Goal: Task Accomplishment & Management: Complete application form

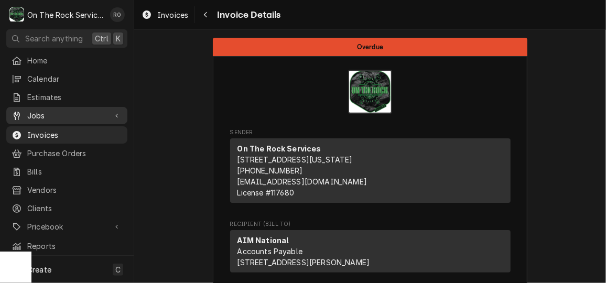
click at [65, 117] on span "Jobs" at bounding box center [66, 115] width 79 height 11
click span "Jobs"
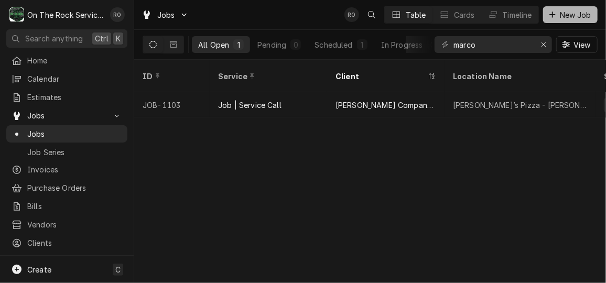
click at [560, 12] on span "New Job" at bounding box center [575, 14] width 36 height 11
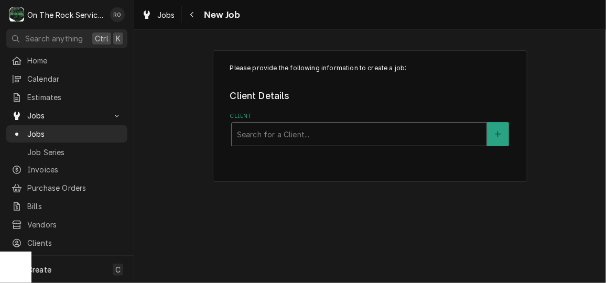
click at [266, 126] on div "Client" at bounding box center [359, 134] width 244 height 19
type input "cheese"
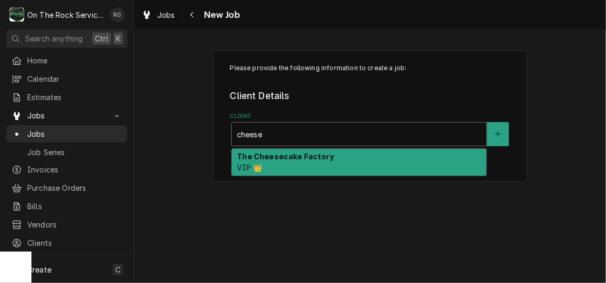
click at [273, 159] on strong "The Cheesecake Factory" at bounding box center [285, 156] width 97 height 9
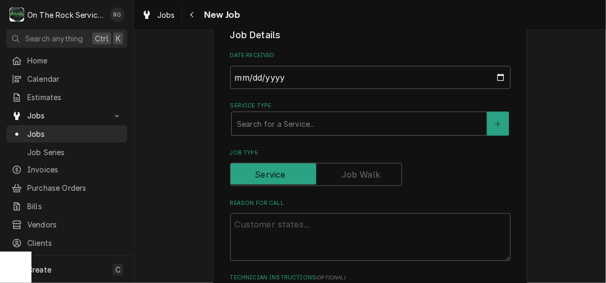
scroll to position [334, 0]
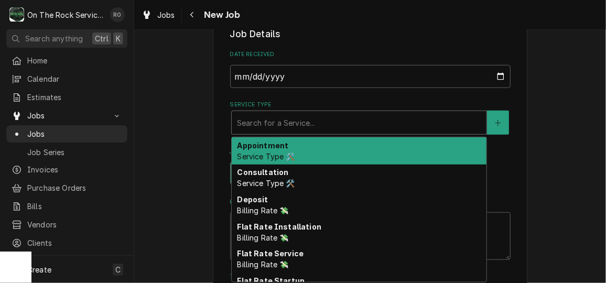
click at [272, 118] on div "Service Type" at bounding box center [359, 122] width 244 height 19
type textarea "x"
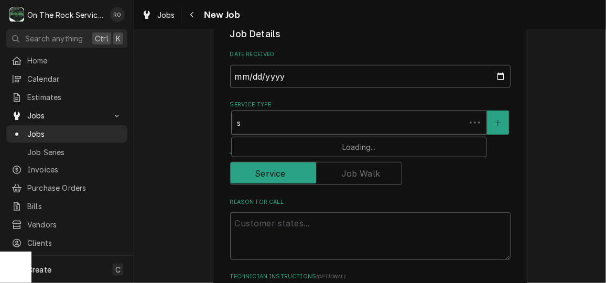
type input "se"
type textarea "x"
type input "ser"
type textarea "x"
type input "serv"
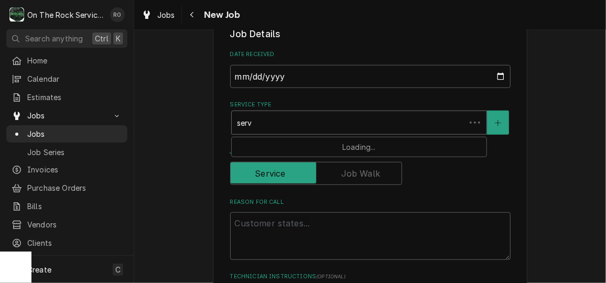
type textarea "x"
type input "servi"
type textarea "x"
type input "servic"
type textarea "x"
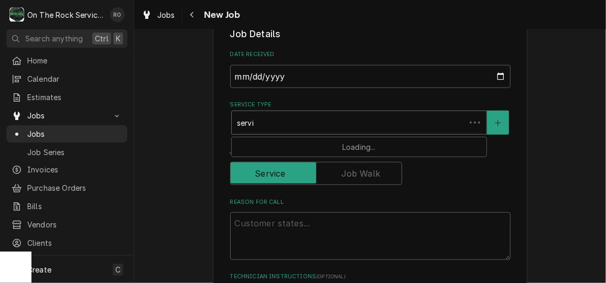
type input "service"
type textarea "x"
type input "service c"
type textarea "x"
type input "service ca"
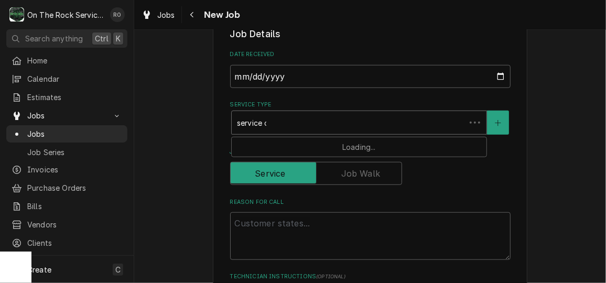
type textarea "x"
type input "service cal"
type textarea "x"
type input "service call"
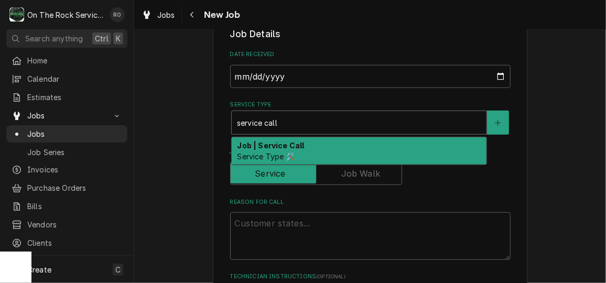
click at [276, 150] on div "Job | Service Call Service Type 🛠️" at bounding box center [359, 150] width 255 height 27
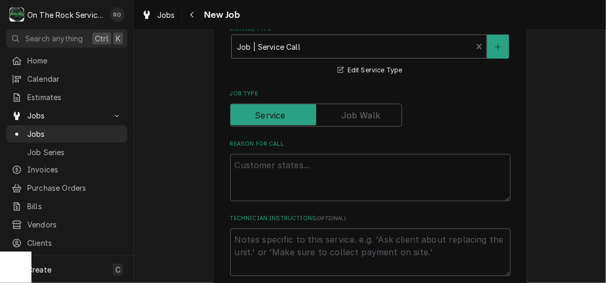
scroll to position [415, 0]
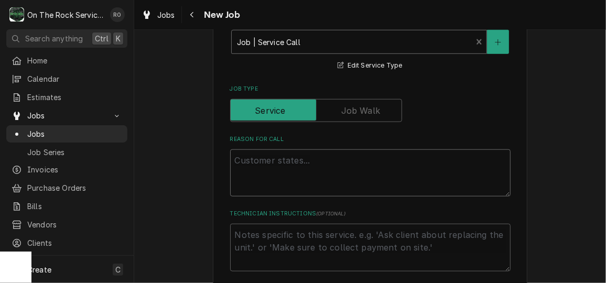
click at [272, 155] on textarea "Reason For Call" at bounding box center [370, 172] width 280 height 47
paste textarea "PO# 328524880"
type textarea "x"
type textarea "PO# 328524880"
click at [231, 174] on textarea "PO# 328524880" at bounding box center [370, 172] width 280 height 47
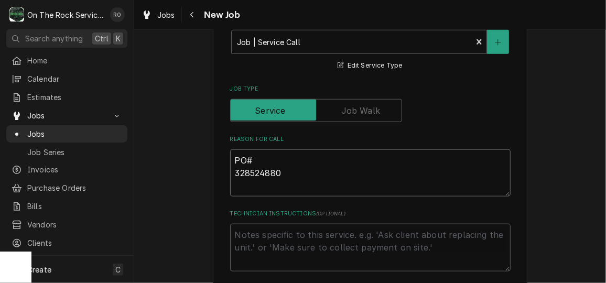
type textarea "x"
type textarea "PO#328524880"
type textarea "x"
type textarea "PO# 328524880"
click at [324, 176] on textarea "PO# 328524880" at bounding box center [370, 172] width 280 height 47
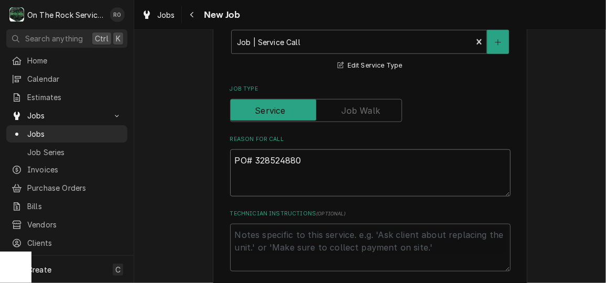
type textarea "x"
type textarea "PO# 328524880"
type textarea "x"
type textarea "PO# 328524880 P"
type textarea "x"
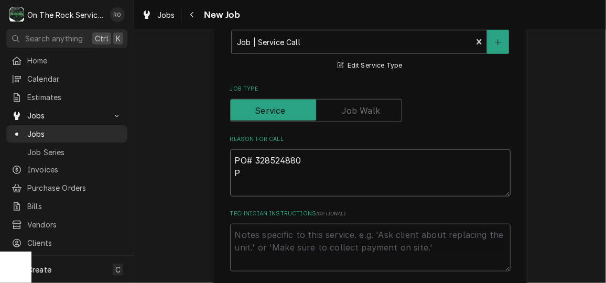
type textarea "PO# 328524880 Pa"
type textarea "x"
type textarea "PO# 328524880 Pas"
type textarea "x"
type textarea "PO# 328524880 Pasta"
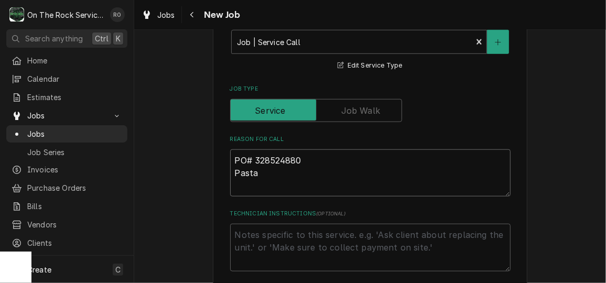
type textarea "x"
type textarea "PO# 328524880 Pasta"
type textarea "x"
type textarea "PO# 328524880 Pasta C"
type textarea "x"
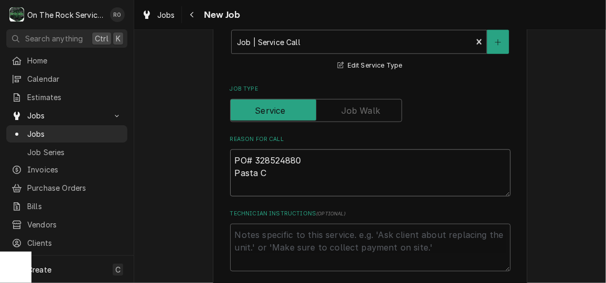
type textarea "PO# 328524880 Pasta Co"
type textarea "x"
type textarea "PO# 328524880 Pasta Coo"
type textarea "x"
type textarea "PO# 328524880 Pasta Cook"
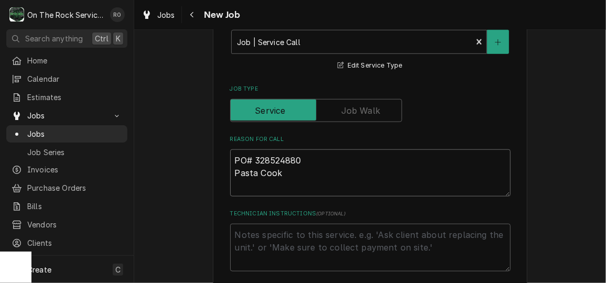
type textarea "x"
type textarea "PO# 328524880 Pasta Cooke"
type textarea "x"
type textarea "PO# 328524880 Pasta Cooker"
type textarea "x"
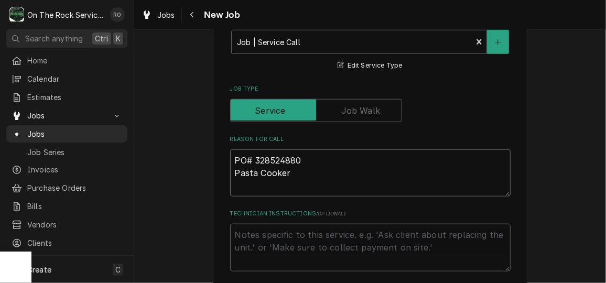
type textarea "PO# 328524880 Pasta Cooker"
type textarea "x"
type textarea "PO# 328524880 Pasta Cooker No"
type textarea "x"
type textarea "PO# 328524880 Pasta Cooker Not"
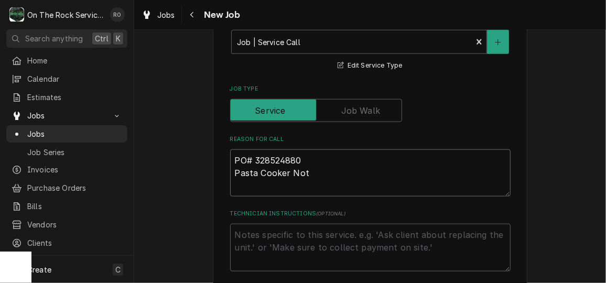
type textarea "x"
type textarea "PO# 328524880 Pasta Cooker Not"
type textarea "x"
type textarea "PO# 328524880 Pasta Cooker Not Wo"
type textarea "x"
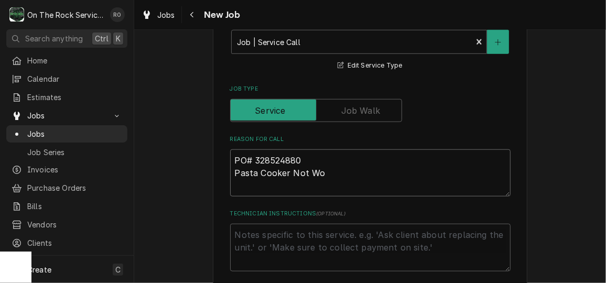
type textarea "PO# 328524880 Pasta Cooker Not Wor"
type textarea "x"
type textarea "PO# 328524880 Pasta Cooker Not Work"
type textarea "x"
type textarea "PO# 328524880 Pasta Cooker Not Worki"
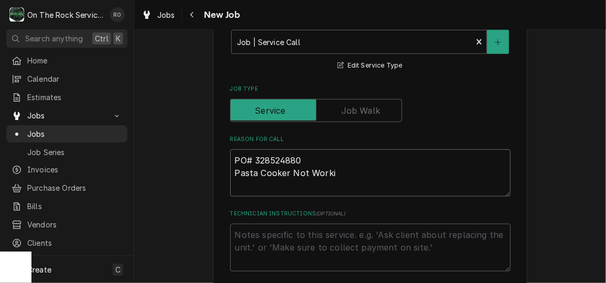
type textarea "x"
type textarea "PO# 328524880 Pasta Cooker Not Working"
type textarea "x"
type textarea "PO# 328524880 Pasta Cooker Not Working"
type textarea "x"
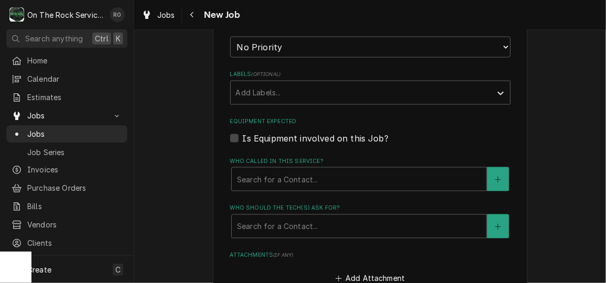
scroll to position [682, 0]
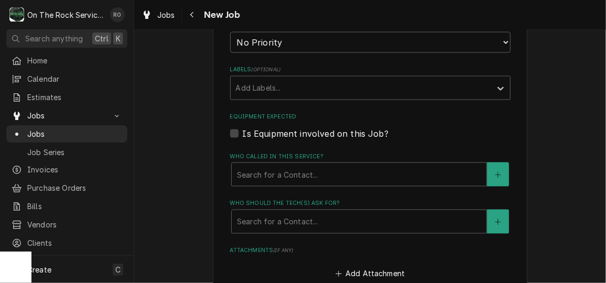
type textarea "PO# 328524880 Pasta Cooker Not Working"
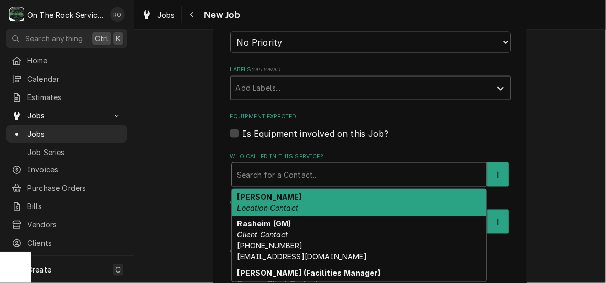
click at [324, 176] on div "Who called in this service?" at bounding box center [359, 174] width 244 height 19
click at [328, 202] on div "Fernando Location Contact" at bounding box center [359, 202] width 255 height 27
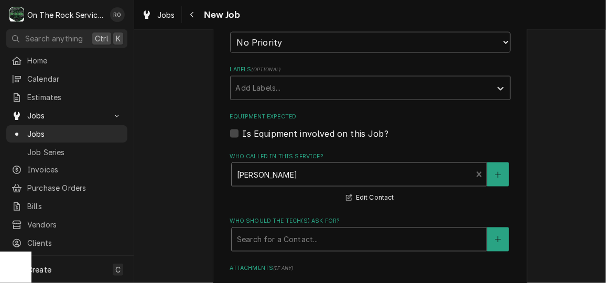
click at [330, 239] on div "Who should the tech(s) ask for?" at bounding box center [359, 239] width 244 height 19
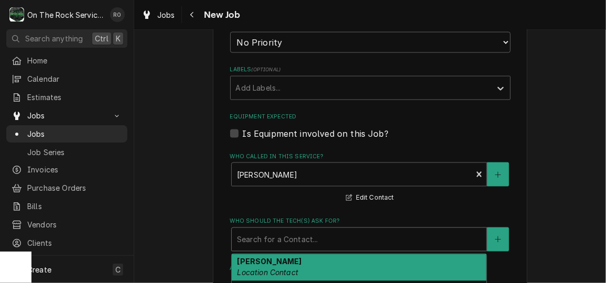
click at [332, 264] on div "Fernando Location Contact" at bounding box center [359, 267] width 255 height 27
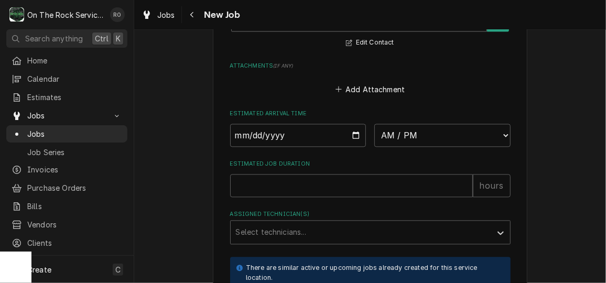
scroll to position [903, 0]
click at [349, 138] on input "Date" at bounding box center [298, 134] width 136 height 23
type textarea "x"
type input "2025-10-12"
type textarea "x"
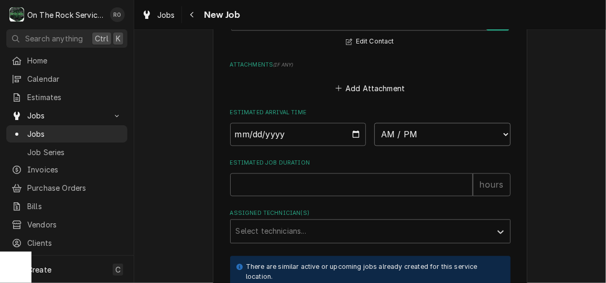
click at [407, 134] on select "AM / PM 6:00 AM 6:15 AM 6:30 AM 6:45 AM 7:00 AM 7:15 AM 7:30 AM 7:45 AM 8:00 AM…" at bounding box center [442, 134] width 136 height 23
select select "13:30:00"
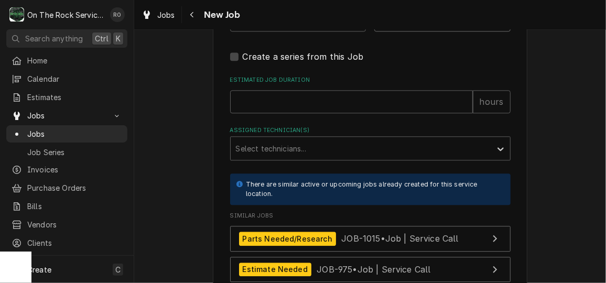
scroll to position [1017, 0]
click at [306, 106] on input "Estimated Job Duration" at bounding box center [351, 101] width 243 height 23
type textarea "x"
type input "2"
type textarea "x"
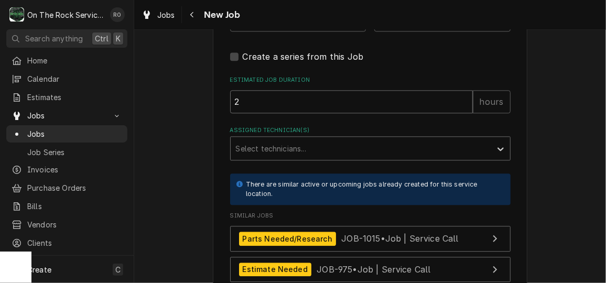
type input "2"
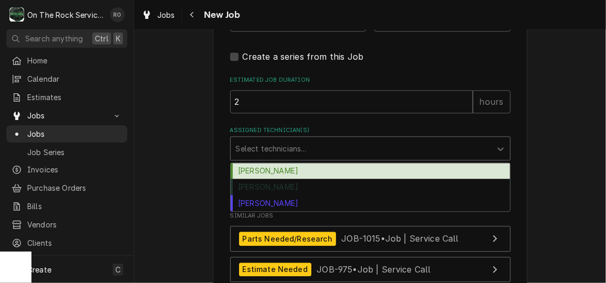
click at [285, 153] on div "Assigned Technician(s)" at bounding box center [361, 148] width 250 height 19
click at [286, 168] on div "Ray Beals" at bounding box center [370, 171] width 279 height 16
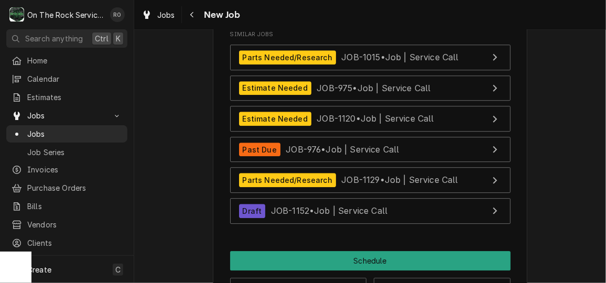
scroll to position [1236, 0]
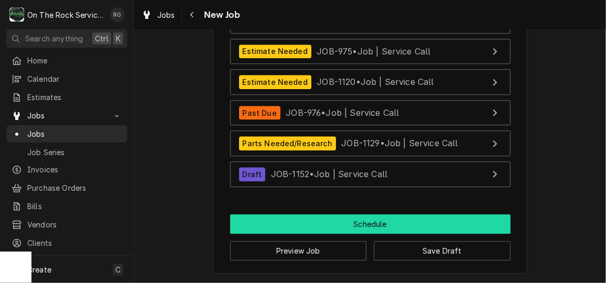
click at [339, 225] on button "Schedule" at bounding box center [370, 223] width 280 height 19
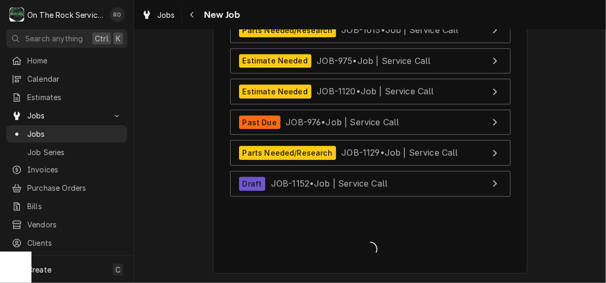
scroll to position [1226, 0]
type textarea "x"
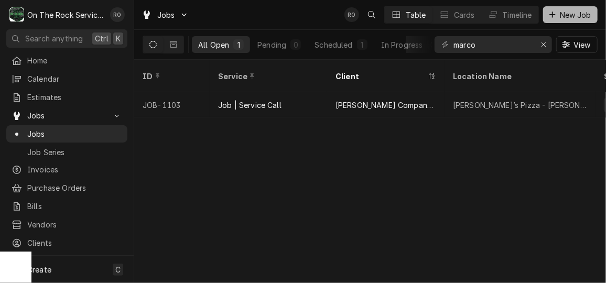
click at [558, 14] on span "New Job" at bounding box center [575, 14] width 36 height 11
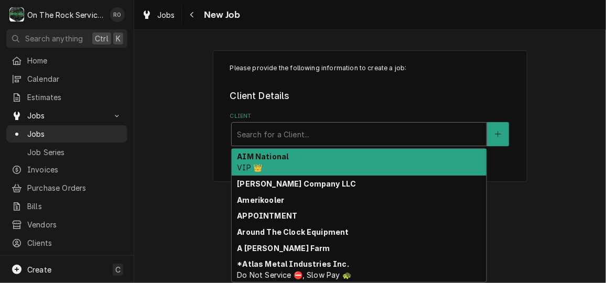
click at [301, 130] on div "Client" at bounding box center [359, 134] width 244 height 19
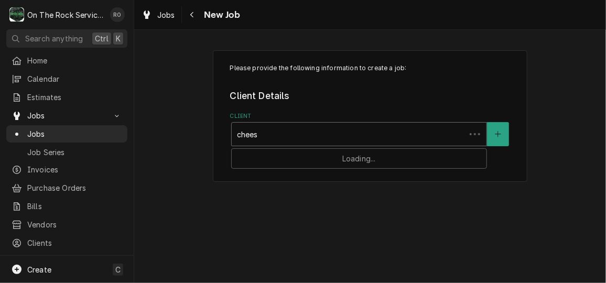
type input "cheese"
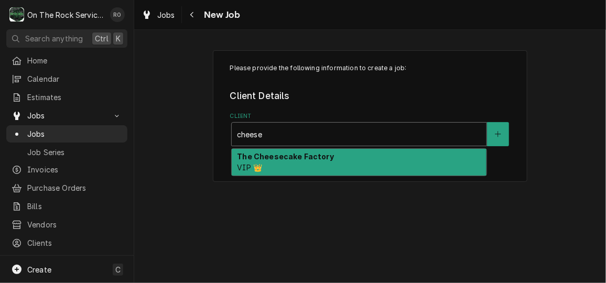
click at [311, 152] on strong "The Cheesecake Factory" at bounding box center [285, 156] width 97 height 9
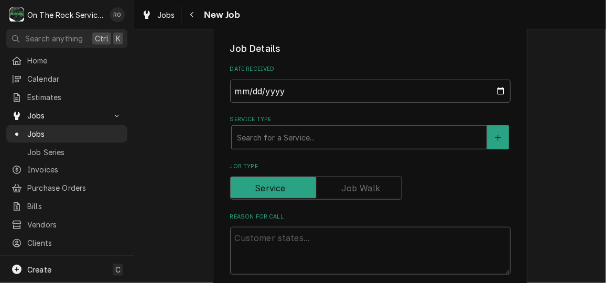
scroll to position [320, 0]
click at [310, 144] on div "Service Type" at bounding box center [359, 137] width 244 height 19
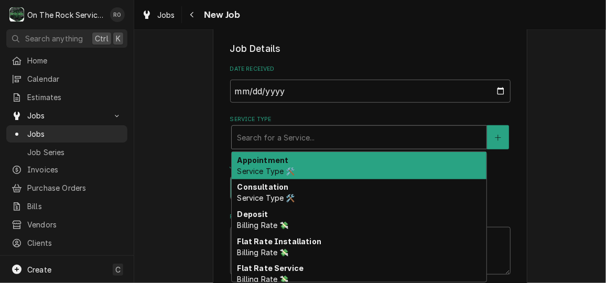
type textarea "x"
type input "se"
type textarea "x"
type input "ser"
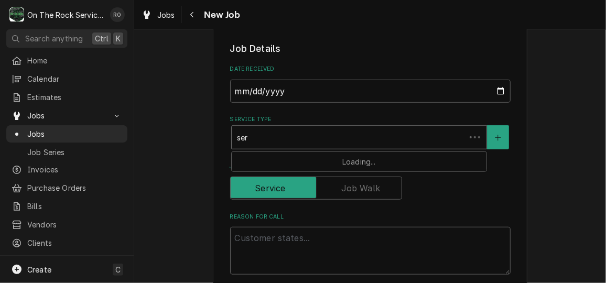
type textarea "x"
type input "serv"
type textarea "x"
type input "servi"
type textarea "x"
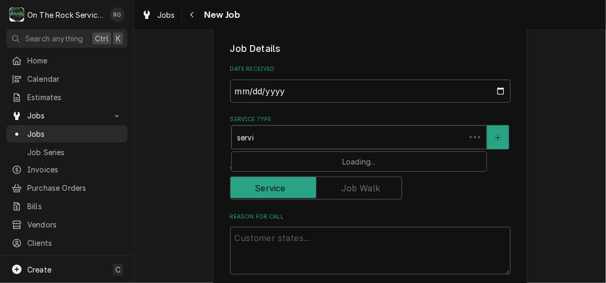
type input "servic"
type textarea "x"
type input "service"
type textarea "x"
type input "service"
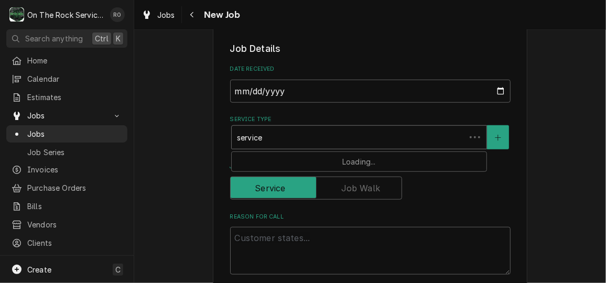
type textarea "x"
type input "service c"
type textarea "x"
type input "service ca"
type textarea "x"
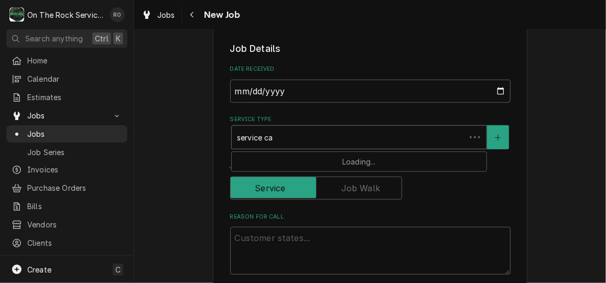
type input "service cal"
type textarea "x"
type input "service call"
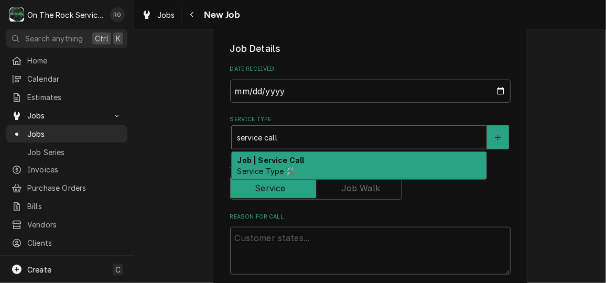
click at [310, 159] on div "Job | Service Call Service Type 🛠️" at bounding box center [359, 165] width 255 height 27
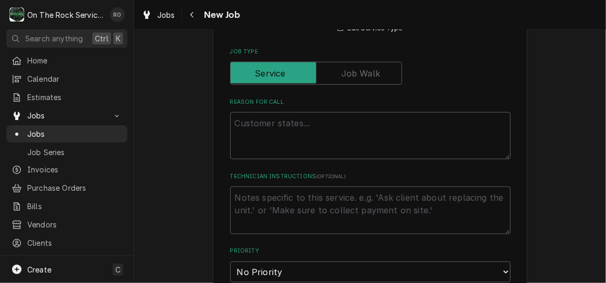
scroll to position [453, 0]
click at [302, 134] on textarea "Reason For Call" at bounding box center [370, 134] width 280 height 47
type textarea "x"
type textarea "+"
type textarea "x"
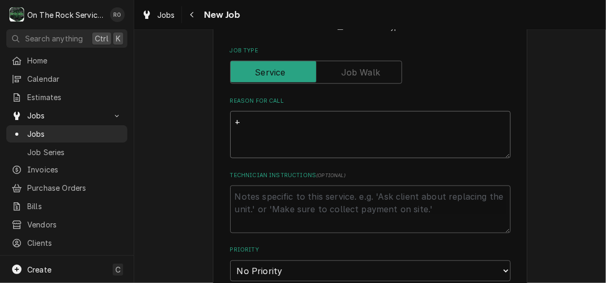
type textarea "++"
type textarea "x"
type textarea "++N"
type textarea "x"
type textarea "++NE"
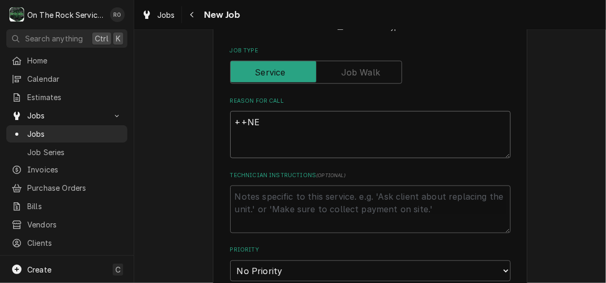
type textarea "x"
type textarea "++NEE"
type textarea "x"
type textarea "++NEED"
type textarea "x"
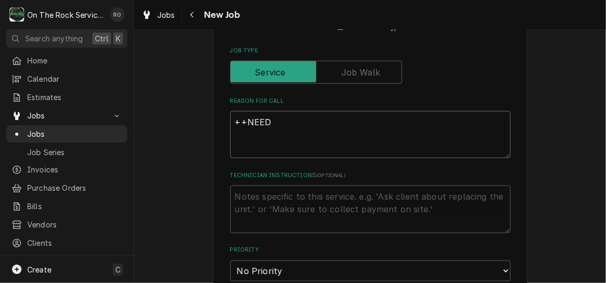
type textarea "++NEED"
type textarea "x"
type textarea "++NEED S"
type textarea "x"
type textarea "++NEED SE"
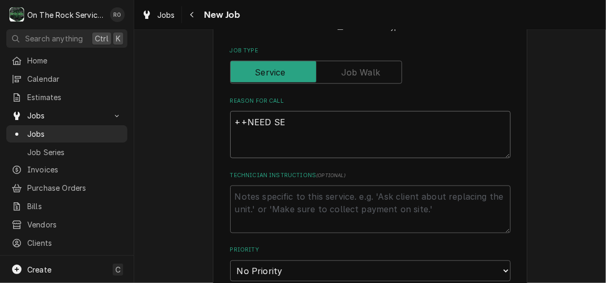
type textarea "x"
type textarea "++NEED SER"
type textarea "x"
type textarea "++NEED SERV"
type textarea "x"
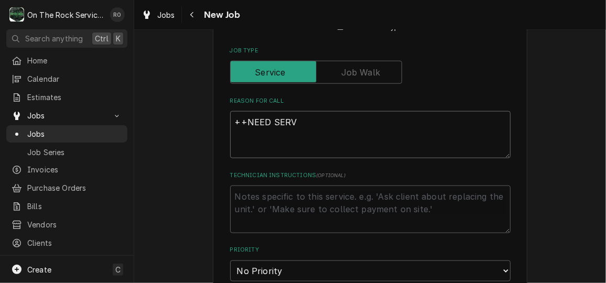
type textarea "++NEED SERVI"
type textarea "x"
type textarea "++NEED SERVIC"
type textarea "x"
type textarea "++NEED SERVICE"
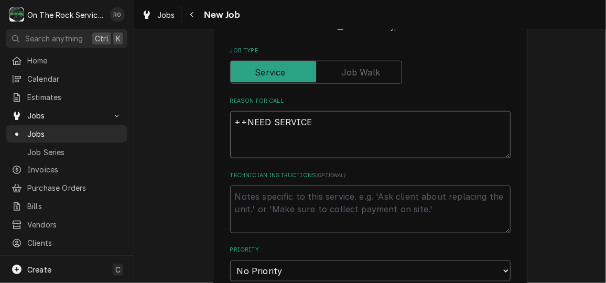
type textarea "x"
type textarea "++NEED SERVICE"
type textarea "x"
type textarea "++NEED SERVICE C"
type textarea "x"
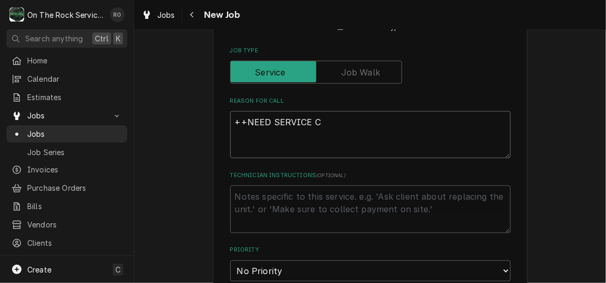
type textarea "++NEED SERVICE CH"
type textarea "x"
type textarea "++NEED SERVICE CHA"
type textarea "x"
type textarea "++NEED SERVICE CHAN"
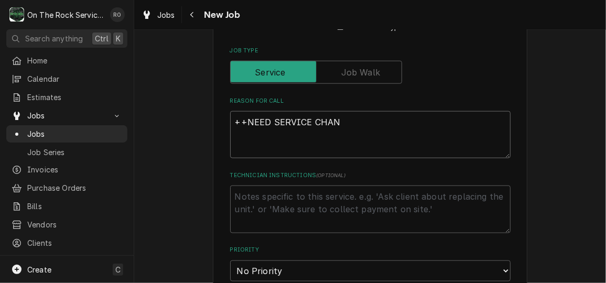
type textarea "x"
type textarea "++NEED SERVICE CHANN"
type textarea "x"
type textarea "++NEED SERVICE CHANNE"
type textarea "x"
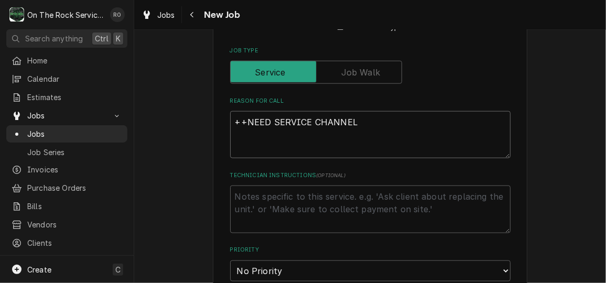
type textarea "++NEED SERVICE CHANNEL"
type textarea "x"
type textarea "++NEED SERVICE CHANNEL T"
type textarea "x"
type textarea "++NEED SERVICE CHANNEL TI"
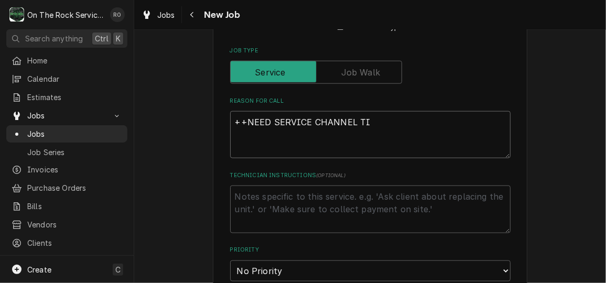
type textarea "x"
type textarea "++NEED SERVICE CHANNEL TIC"
type textarea "x"
type textarea "++NEED SERVICE CHANNEL TICK"
type textarea "x"
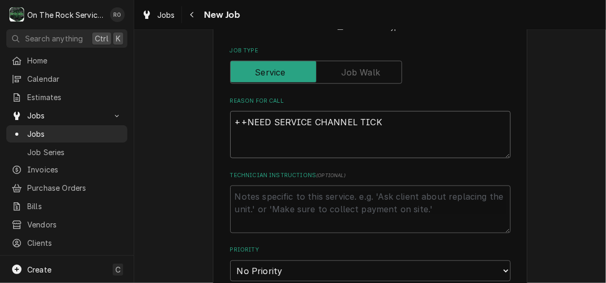
type textarea "++NEED SERVICE CHANNEL TICKE"
type textarea "x"
type textarea "++NEED SERVICE CHANNEL TICKET"
type textarea "x"
type textarea "++NEED SERVICE CHANNEL TICKET+"
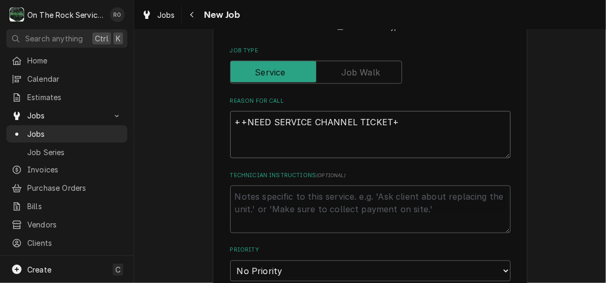
type textarea "x"
type textarea "++NEED SERVICE CHANNEL TICKET++"
type textarea "x"
type textarea "++NEED SERVICE CHANNEL TICKET++"
type textarea "x"
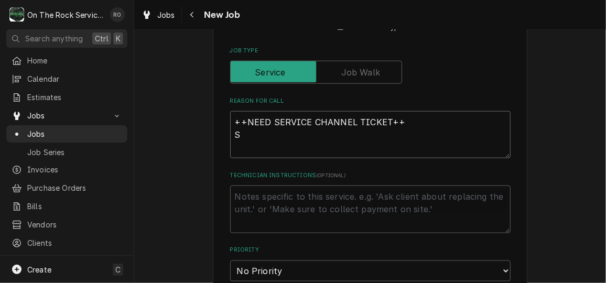
type textarea "++NEED SERVICE CHANNEL TICKET++ SK"
type textarea "x"
type textarea "++NEED SERVICE CHANNEL TICKET++ SKi"
type textarea "x"
type textarea "++NEED SERVICE CHANNEL TICKET++ SKil"
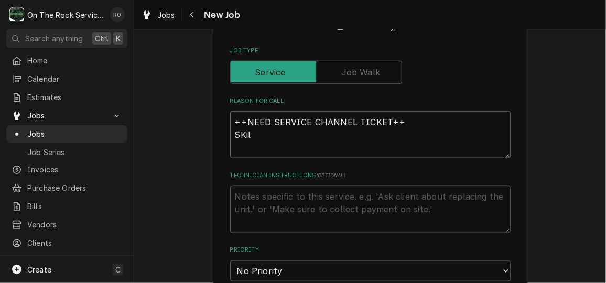
type textarea "x"
type textarea "++NEED SERVICE CHANNEL TICKET++ SKill"
type textarea "x"
type textarea "++NEED SERVICE CHANNEL TICKET++ SKille"
type textarea "x"
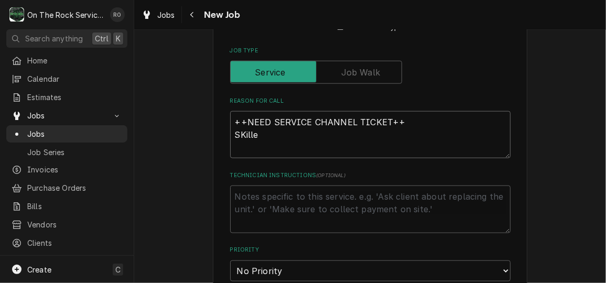
type textarea "++NEED SERVICE CHANNEL TICKET++ SKill"
type textarea "x"
type textarea "++NEED SERVICE CHANNEL TICKET++ SKil"
type textarea "x"
type textarea "++NEED SERVICE CHANNEL TICKET++ SKi"
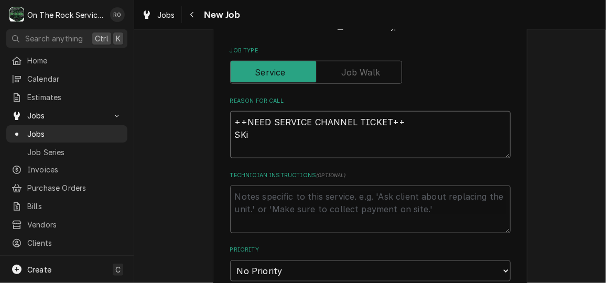
type textarea "x"
type textarea "++NEED SERVICE CHANNEL TICKET++ SKk"
type textarea "x"
type textarea "++NEED SERVICE CHANNEL TICKET++ SK"
type textarea "x"
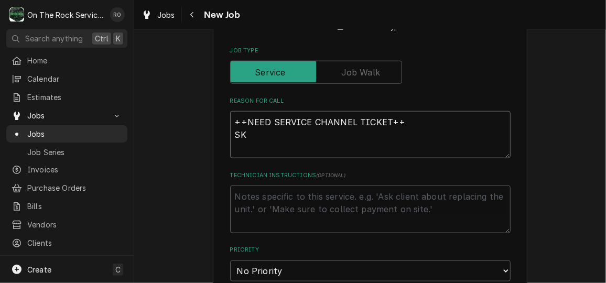
type textarea "++NEED SERVICE CHANNEL TICKET++ S"
type textarea "x"
type textarea "++NEED SERVICE CHANNEL TICKET++ Sk"
type textarea "x"
type textarea "++NEED SERVICE CHANNEL TICKET++ Ski"
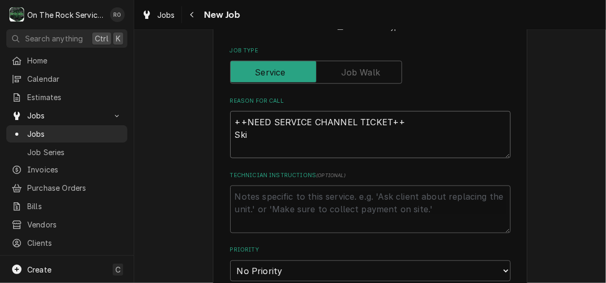
type textarea "x"
type textarea "++NEED SERVICE CHANNEL TICKET++ Skil"
type textarea "x"
type textarea "++NEED SERVICE CHANNEL TICKET++ Skill"
type textarea "x"
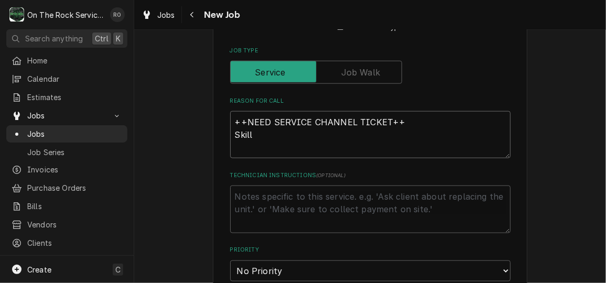
type textarea "++NEED SERVICE CHANNEL TICKET++ Skille"
type textarea "x"
type textarea "++NEED SERVICE CHANNEL TICKET++ Skillet"
type textarea "x"
type textarea "++NEED SERVICE CHANNEL TICKET++ Skillet"
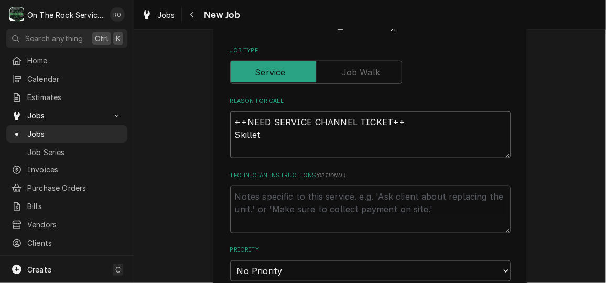
type textarea "x"
type textarea "++NEED SERVICE CHANNEL TICKET++ Skillet n"
type textarea "x"
type textarea "++NEED SERVICE CHANNEL TICKET++ Skillet no"
type textarea "x"
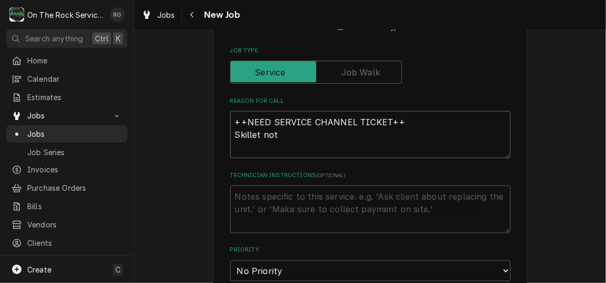
type textarea "++NEED SERVICE CHANNEL TICKET++ Skillet not"
type textarea "x"
type textarea "++NEED SERVICE CHANNEL TICKET++ Skillet not w"
type textarea "x"
type textarea "++NEED SERVICE CHANNEL TICKET++ Skillet not wo"
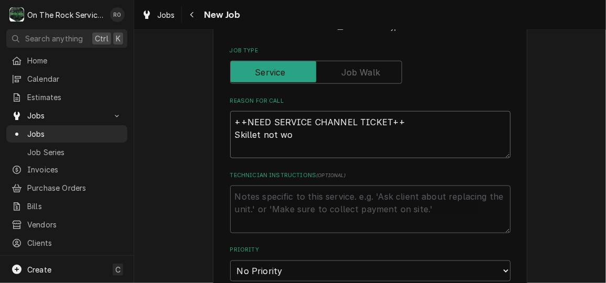
type textarea "x"
type textarea "++NEED SERVICE CHANNEL TICKET++ Skillet not wor"
type textarea "x"
type textarea "++NEED SERVICE CHANNEL TICKET++ Skillet not work"
type textarea "x"
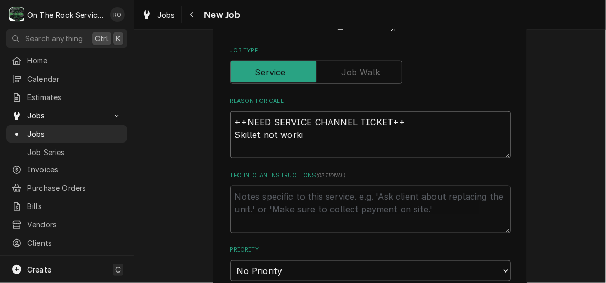
type textarea "++NEED SERVICE CHANNEL TICKET++ Skillet not workin"
type textarea "x"
type textarea "++NEED SERVICE CHANNEL TICKET++ Skillet not working"
type textarea "x"
type textarea "++NEED SERVICE CHANNEL TICKET++ Skillet not working"
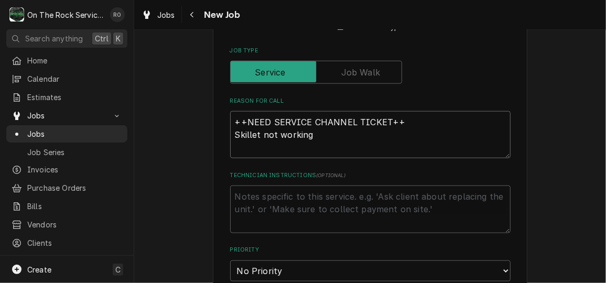
type textarea "x"
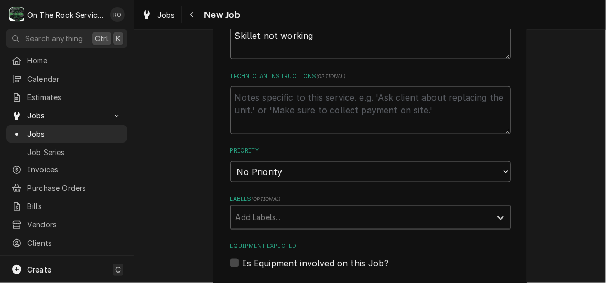
scroll to position [555, 0]
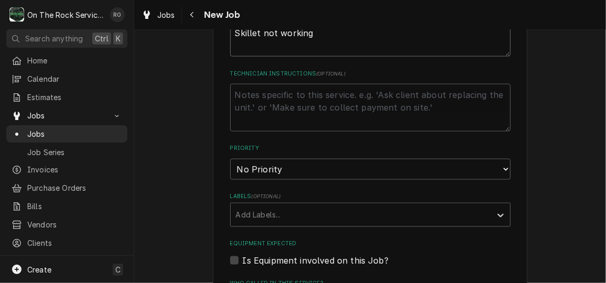
type textarea "++NEED SERVICE CHANNEL TICKET++ Skillet not working"
click at [295, 172] on select "No Priority Urgent High Medium Low" at bounding box center [370, 169] width 280 height 21
select select "1"
click at [230, 159] on select "No Priority Urgent High Medium Low" at bounding box center [370, 169] width 280 height 21
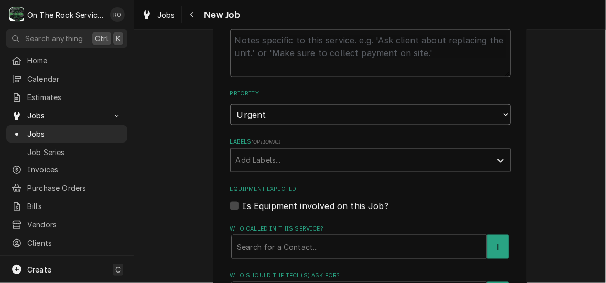
type textarea "x"
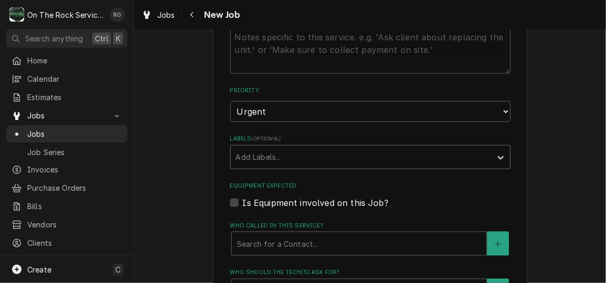
click at [290, 153] on div "Labels" at bounding box center [361, 157] width 250 height 19
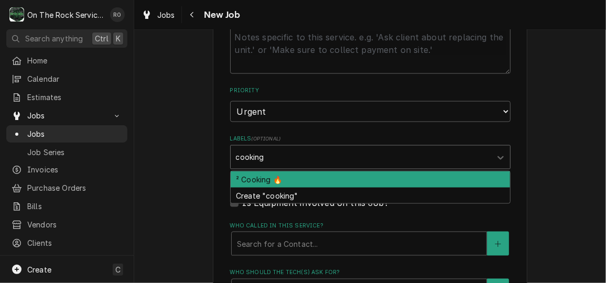
type input "cooking"
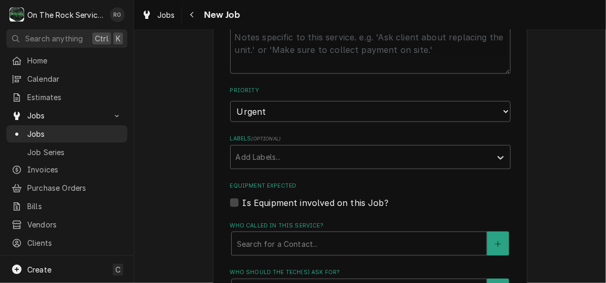
click at [293, 170] on fieldset "Job Details Date Received 2025-10-12 Service Type Job | Service Call Service Ty…" at bounding box center [370, 263] width 280 height 1029
click at [288, 155] on div "Labels" at bounding box center [361, 157] width 250 height 19
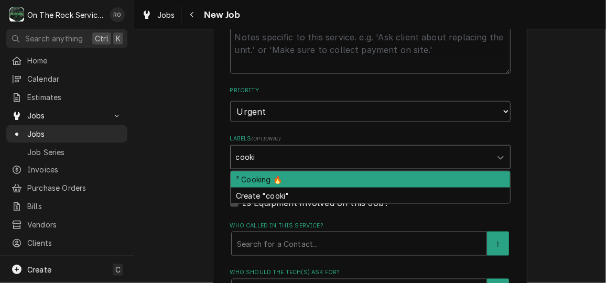
type input "cooki"
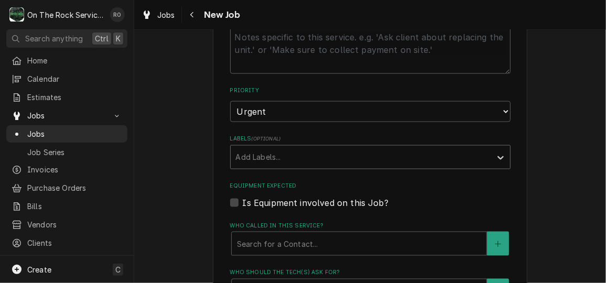
drag, startPoint x: 294, startPoint y: 182, endPoint x: 253, endPoint y: 147, distance: 54.7
click at [253, 148] on div "Labels" at bounding box center [361, 157] width 250 height 19
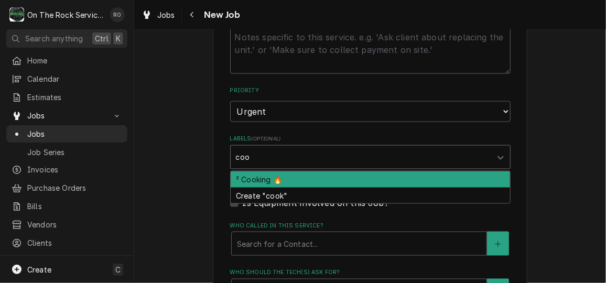
type input "cook"
click at [259, 174] on div "² Cooking 🔥" at bounding box center [370, 179] width 279 height 16
type textarea "x"
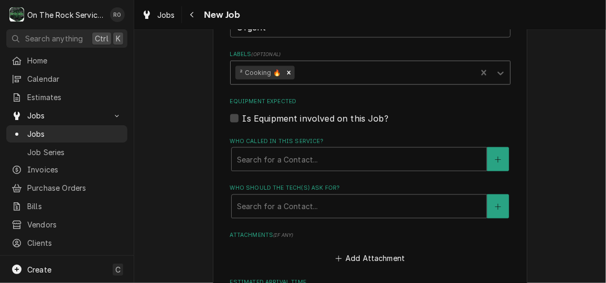
type textarea "x"
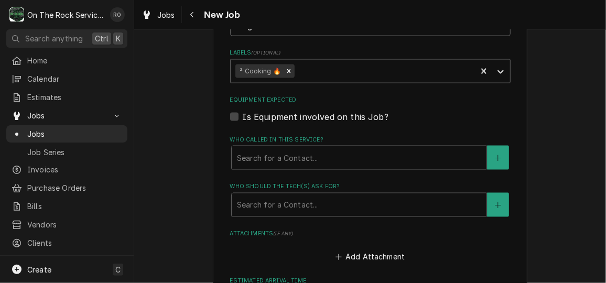
click at [243, 118] on label "Is Equipment involved on this Job?" at bounding box center [316, 117] width 146 height 13
click at [243, 118] on input "Equipment Expected" at bounding box center [383, 122] width 280 height 23
checkbox input "true"
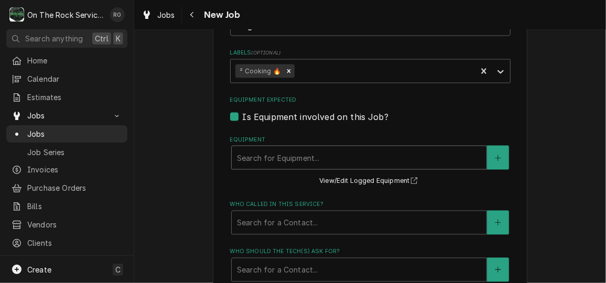
click at [255, 150] on div "Equipment" at bounding box center [359, 157] width 244 height 19
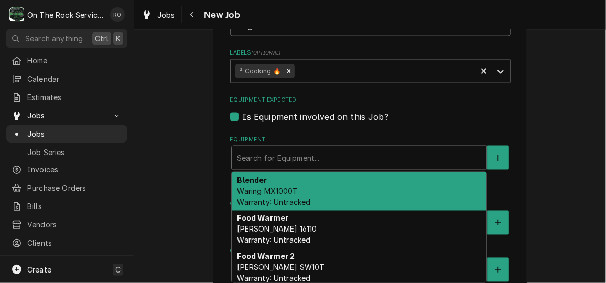
type textarea "x"
type input "s"
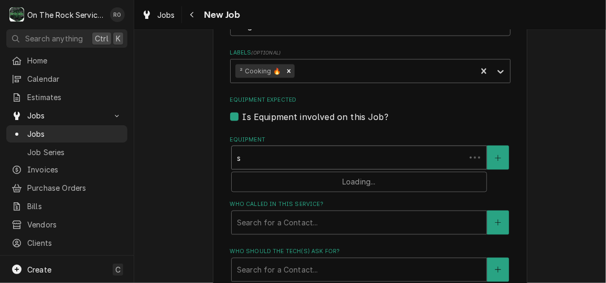
type textarea "x"
type input "sk"
type textarea "x"
type input "ski"
type textarea "x"
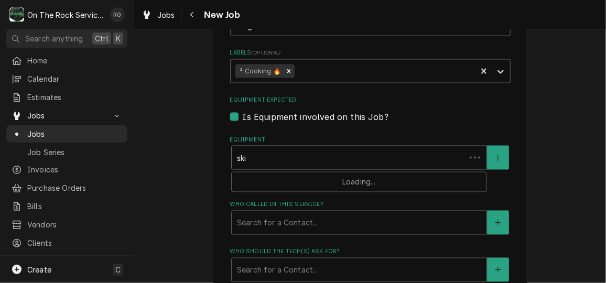
type input "skil"
type textarea "x"
type input "skill"
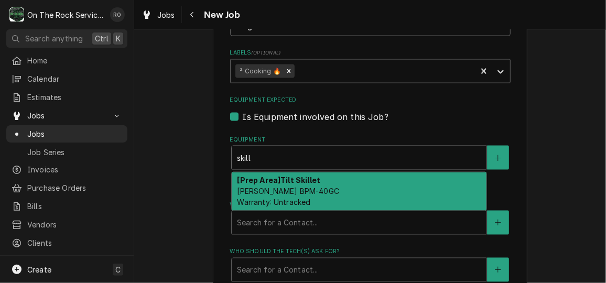
click at [261, 180] on strong "[Prep Area] Tilt Skillet" at bounding box center [278, 180] width 83 height 9
type textarea "x"
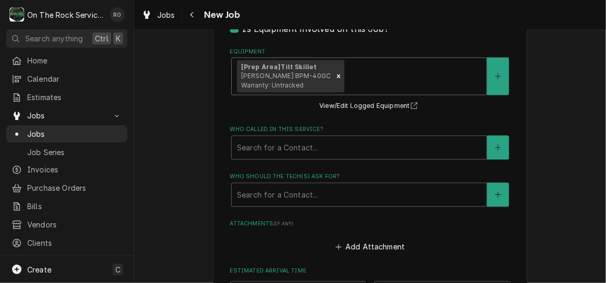
scroll to position [787, 0]
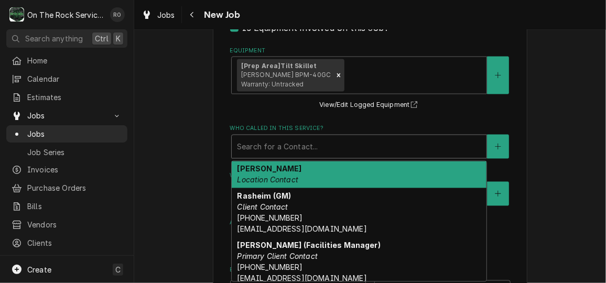
click at [262, 155] on div "Who called in this service?" at bounding box center [359, 146] width 244 height 19
click at [264, 167] on strong "Fernando" at bounding box center [269, 168] width 64 height 9
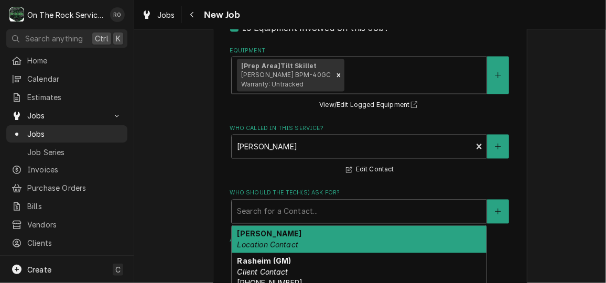
click at [267, 204] on div "Who should the tech(s) ask for?" at bounding box center [359, 211] width 244 height 19
click at [275, 242] on em "Location Contact" at bounding box center [267, 244] width 61 height 9
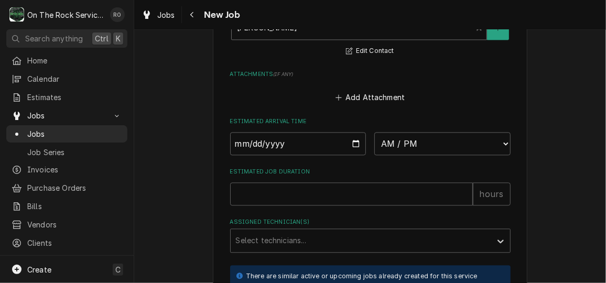
scroll to position [972, 0]
click at [348, 142] on input "Date" at bounding box center [298, 142] width 136 height 23
type textarea "x"
type input "2025-10-12"
type textarea "x"
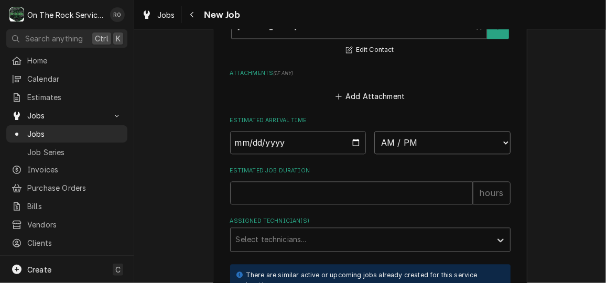
click at [400, 142] on select "AM / PM 6:00 AM 6:15 AM 6:30 AM 6:45 AM 7:00 AM 7:15 AM 7:30 AM 7:45 AM 8:00 AM…" at bounding box center [442, 142] width 136 height 23
select select "13:30:00"
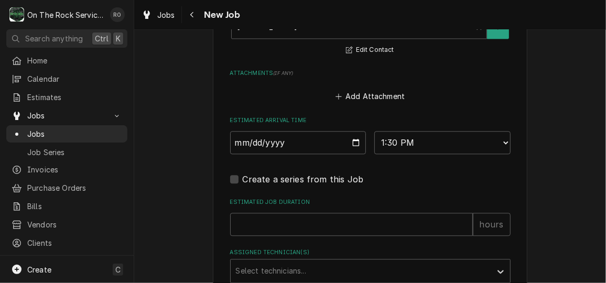
click at [313, 212] on div "Estimated Job Duration hours" at bounding box center [370, 216] width 280 height 37
click at [310, 223] on input "Estimated Job Duration" at bounding box center [351, 224] width 243 height 23
type textarea "x"
type input "2"
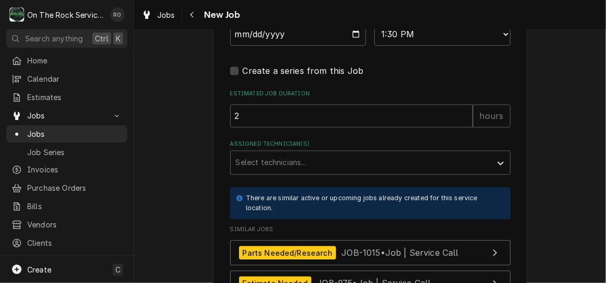
scroll to position [1082, 0]
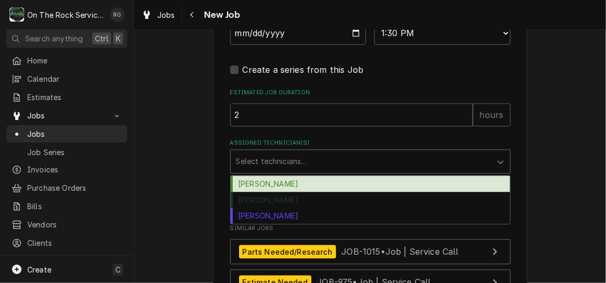
click at [304, 160] on div "Assigned Technician(s)" at bounding box center [361, 161] width 250 height 19
click at [301, 187] on div "Ray Beals" at bounding box center [370, 184] width 279 height 16
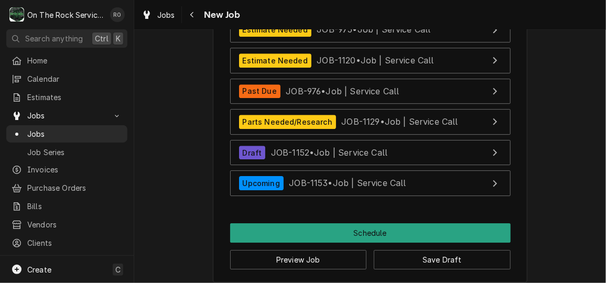
scroll to position [1345, 0]
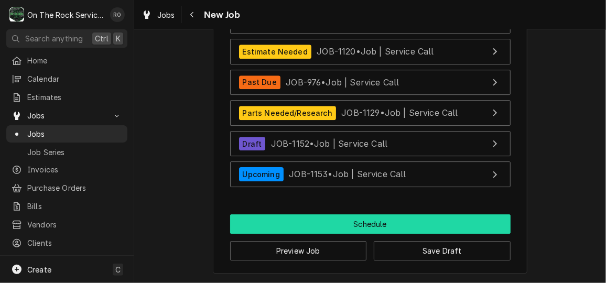
click at [300, 219] on button "Schedule" at bounding box center [370, 223] width 280 height 19
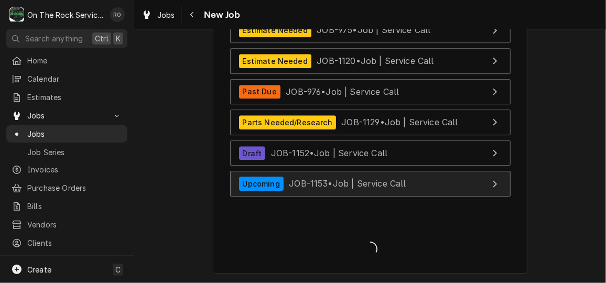
type textarea "x"
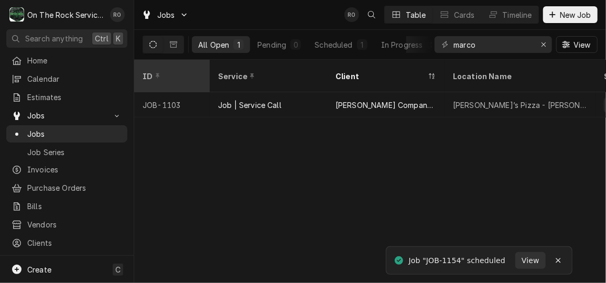
click at [167, 71] on div "ID" at bounding box center [170, 76] width 57 height 11
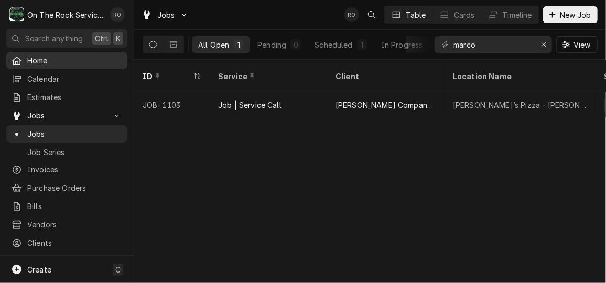
click at [59, 56] on span "Home" at bounding box center [74, 60] width 95 height 11
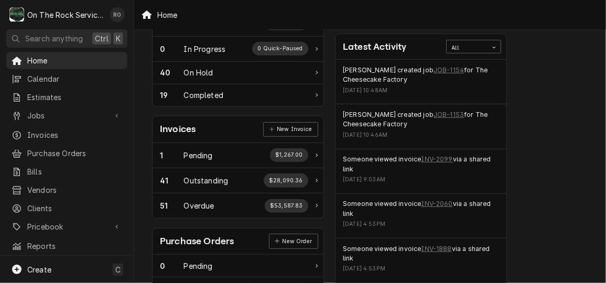
scroll to position [230, 1]
click at [436, 113] on link "JOB-1153" at bounding box center [448, 113] width 30 height 9
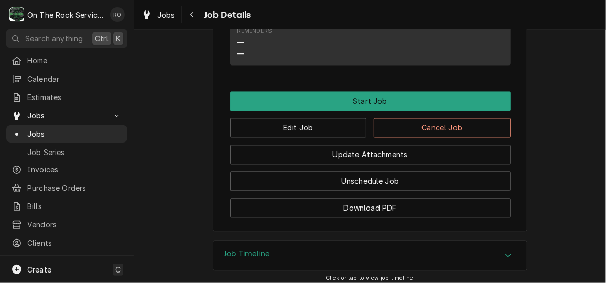
scroll to position [969, 0]
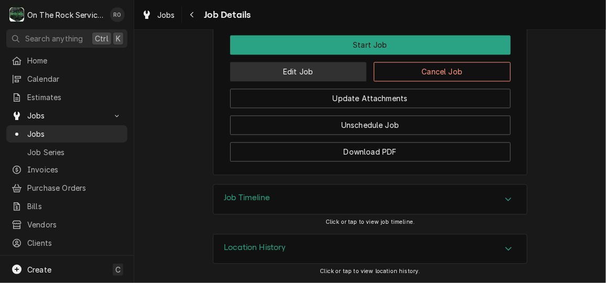
click at [335, 73] on button "Edit Job" at bounding box center [298, 71] width 137 height 19
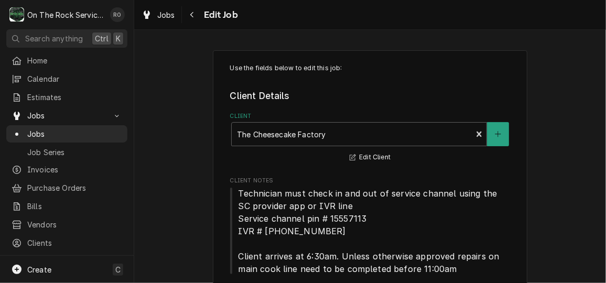
type textarea "x"
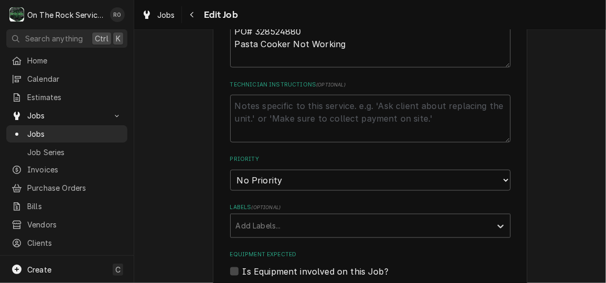
scroll to position [558, 0]
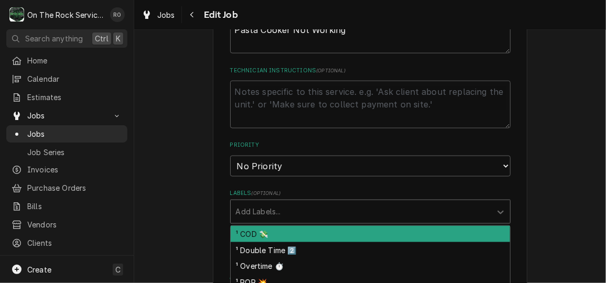
click at [303, 209] on div "Labels" at bounding box center [361, 211] width 250 height 19
type input "cook"
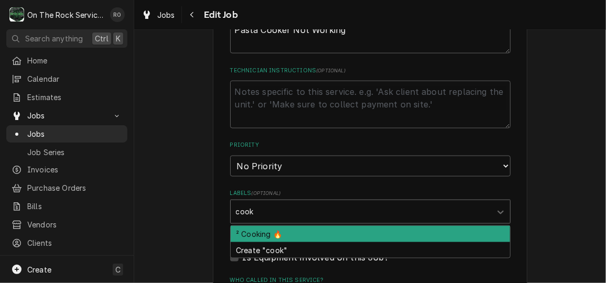
click at [305, 230] on div "² Cooking 🔥" at bounding box center [370, 234] width 279 height 16
type textarea "x"
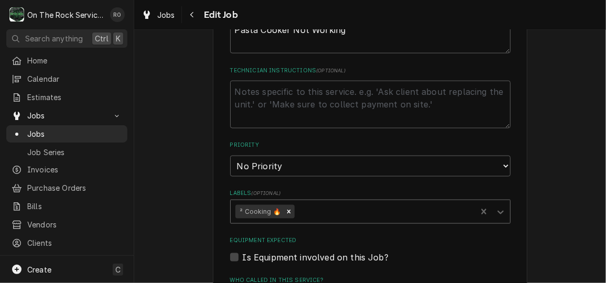
type textarea "x"
click at [308, 165] on select "No Priority Urgent High Medium Low" at bounding box center [370, 166] width 280 height 21
select select "1"
click at [230, 156] on select "No Priority Urgent High Medium Low" at bounding box center [370, 166] width 280 height 21
type textarea "x"
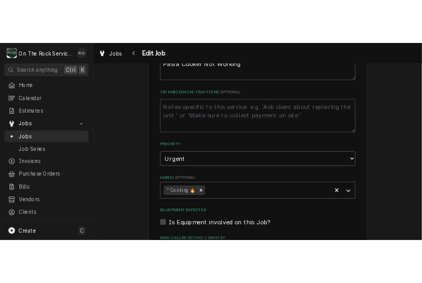
scroll to position [694, 0]
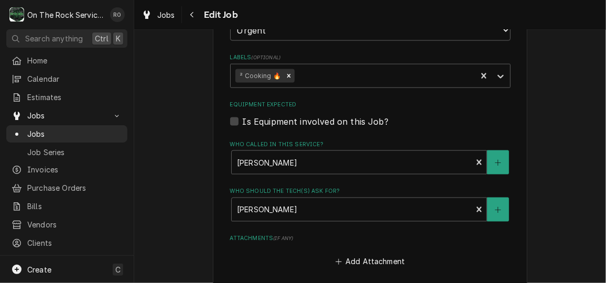
click at [243, 117] on label "Is Equipment involved on this Job?" at bounding box center [316, 121] width 146 height 13
click at [243, 117] on input "Equipment Expected" at bounding box center [383, 126] width 280 height 23
checkbox input "true"
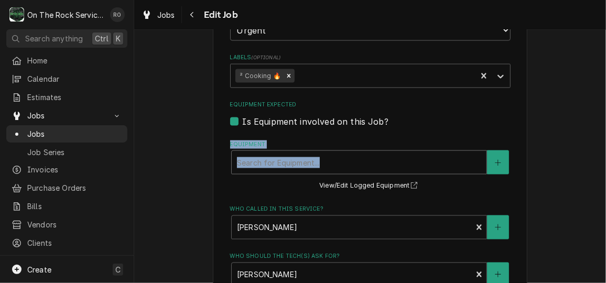
drag, startPoint x: 231, startPoint y: 117, endPoint x: 253, endPoint y: 152, distance: 41.2
click at [253, 152] on fieldset "Job Details Date Received 2025-10-12 Service Type Job | Service Call Service Ty…" at bounding box center [370, 90] width 280 height 845
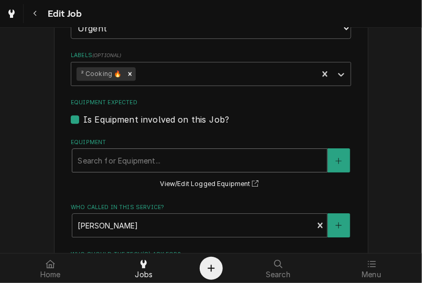
click at [236, 158] on div "Equipment" at bounding box center [200, 160] width 244 height 19
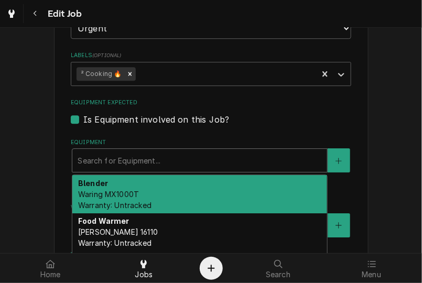
type textarea "x"
type input "o"
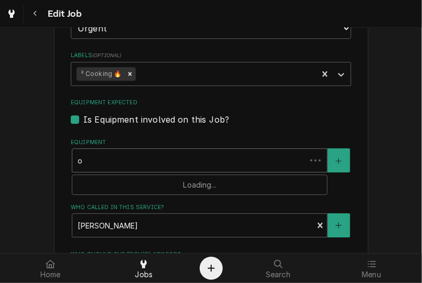
type textarea "x"
type input "oa"
type textarea "x"
type input "o"
type textarea "x"
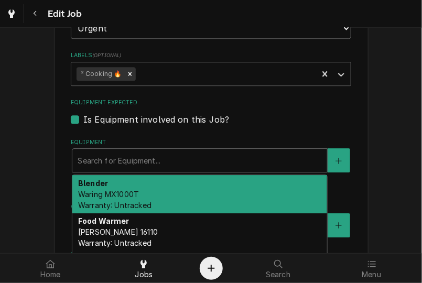
type textarea "x"
type input "p"
type textarea "x"
type input "pa"
type textarea "x"
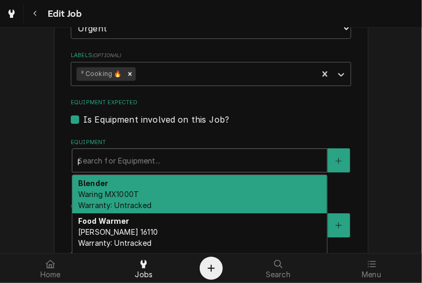
type input "pas"
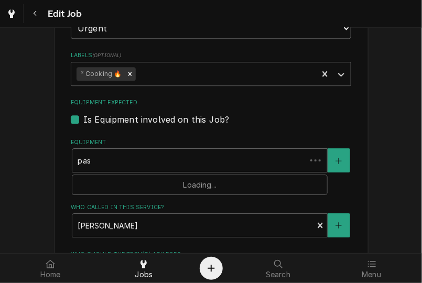
type textarea "x"
type input "past"
type textarea "x"
type input "pasta"
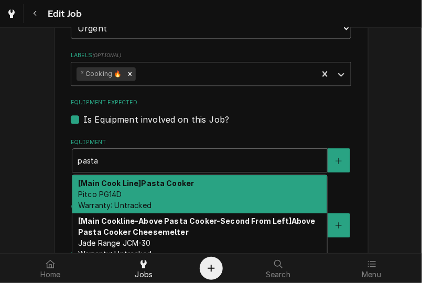
click at [229, 188] on div "[Main Cook Line] Pasta Cooker Pitco PG14D Warranty: Untracked" at bounding box center [199, 194] width 255 height 38
type textarea "x"
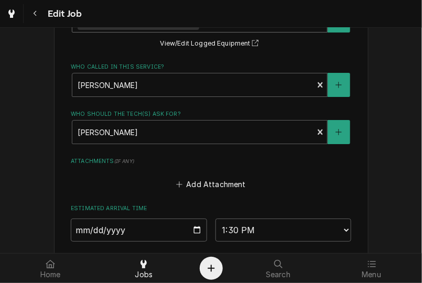
scroll to position [1029, 0]
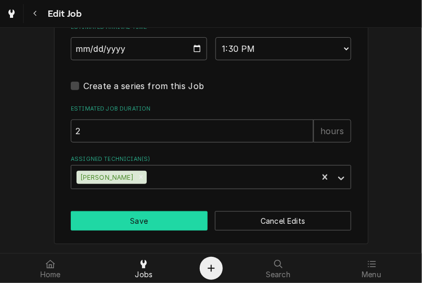
click at [128, 219] on button "Save" at bounding box center [139, 220] width 137 height 19
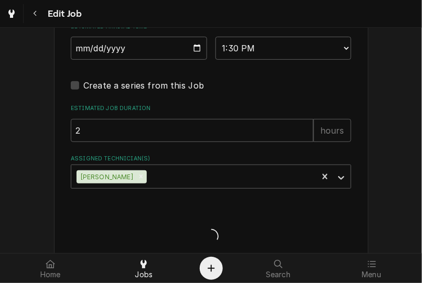
type textarea "x"
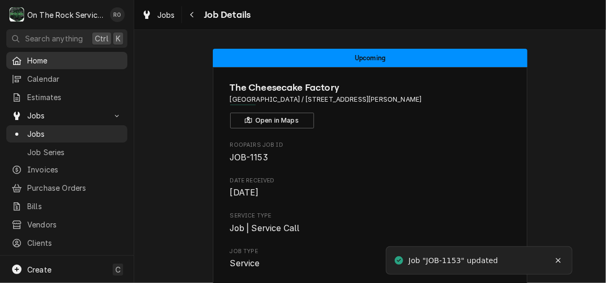
click at [41, 55] on span "Home" at bounding box center [74, 60] width 95 height 11
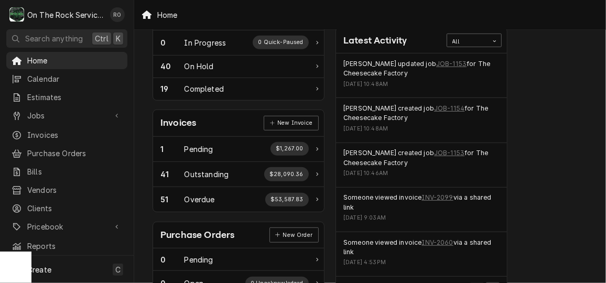
scroll to position [248, 0]
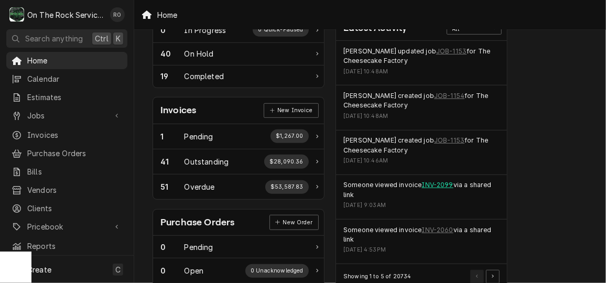
click at [438, 180] on link "INV-2099" at bounding box center [437, 184] width 31 height 9
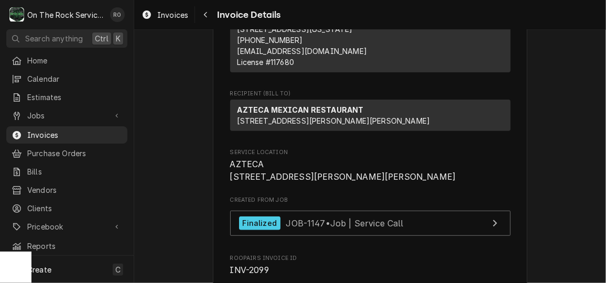
scroll to position [110, 0]
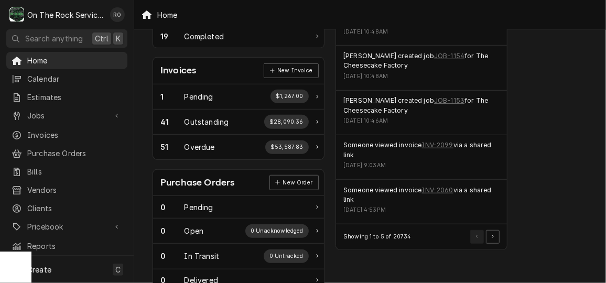
scroll to position [287, 0]
click at [447, 189] on link "INV-2060" at bounding box center [437, 190] width 31 height 9
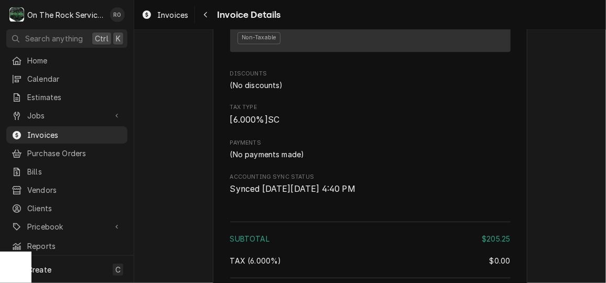
scroll to position [1390, 0]
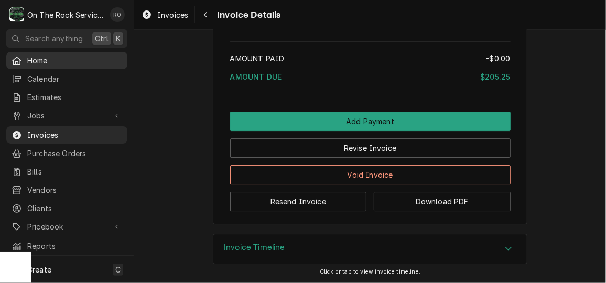
click at [66, 61] on span "Home" at bounding box center [74, 60] width 95 height 11
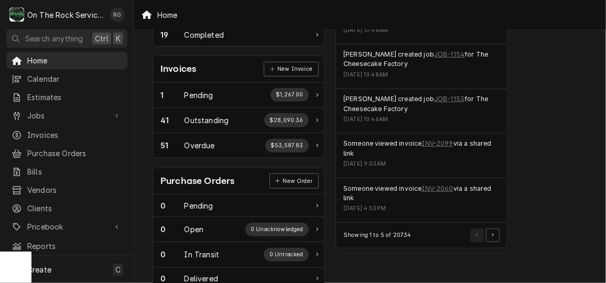
scroll to position [451, 0]
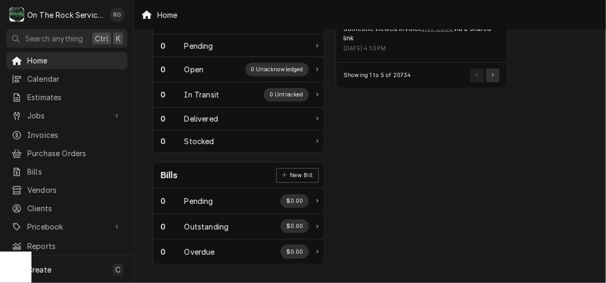
click at [489, 70] on button "Pagination Controls" at bounding box center [493, 76] width 14 height 14
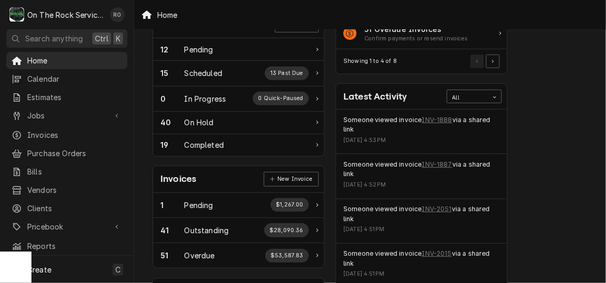
scroll to position [0, 0]
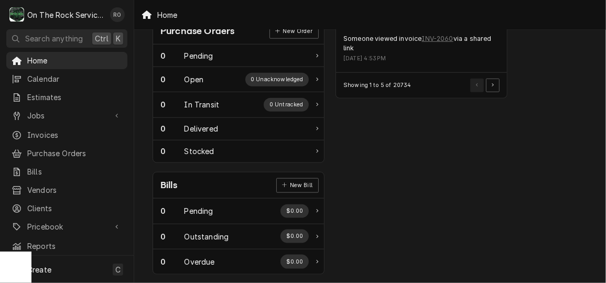
scroll to position [451, 0]
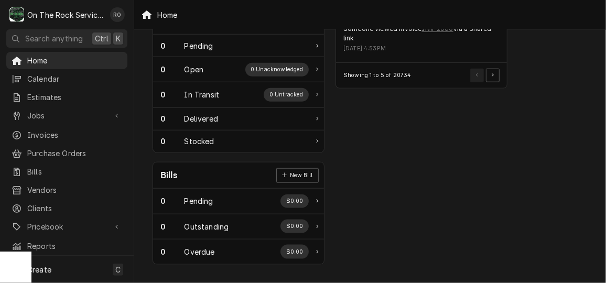
drag, startPoint x: 538, startPoint y: 185, endPoint x: 371, endPoint y: 129, distance: 175.8
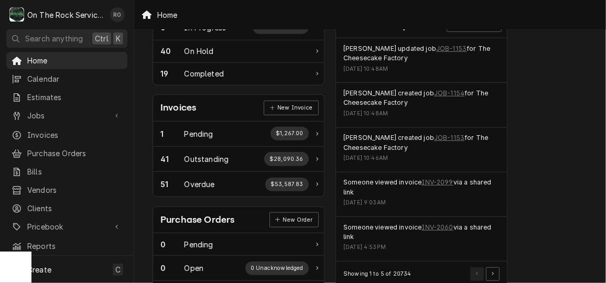
scroll to position [0, 0]
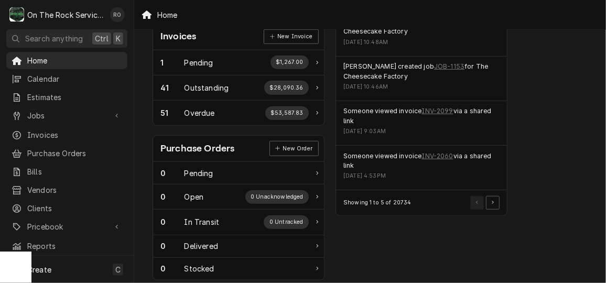
scroll to position [328, 0]
